Goal: Information Seeking & Learning: Find specific fact

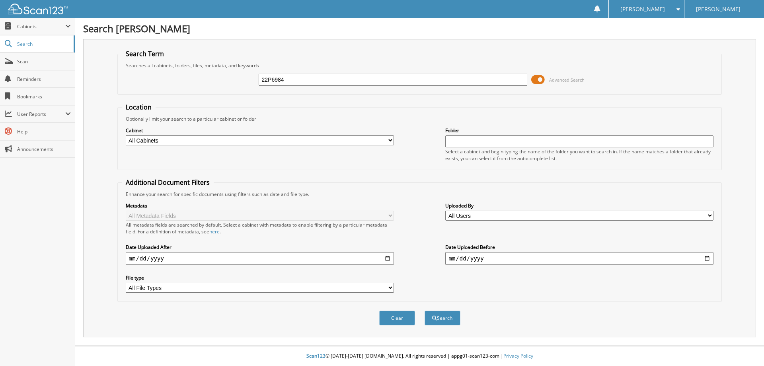
type input "22P6984"
click at [425, 310] on button "Search" at bounding box center [443, 317] width 36 height 15
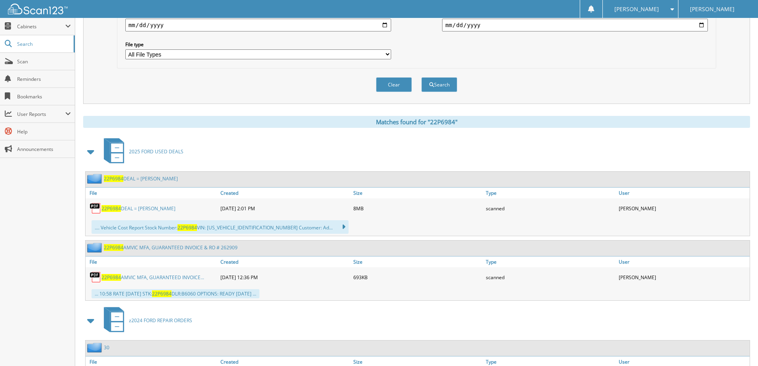
scroll to position [239, 0]
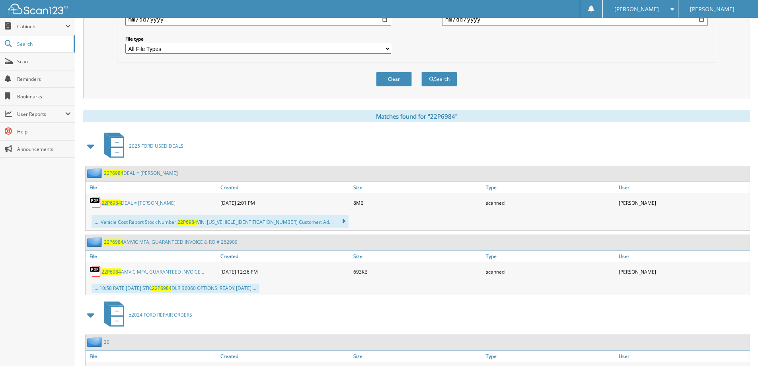
click at [172, 203] on link "22P6984 DEAL = [PERSON_NAME]" at bounding box center [138, 202] width 74 height 7
